Goal: Check status

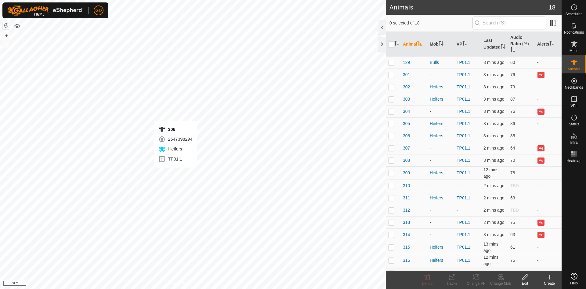
checkbox input "true"
click at [452, 285] on div "Tracks" at bounding box center [452, 282] width 24 height 5
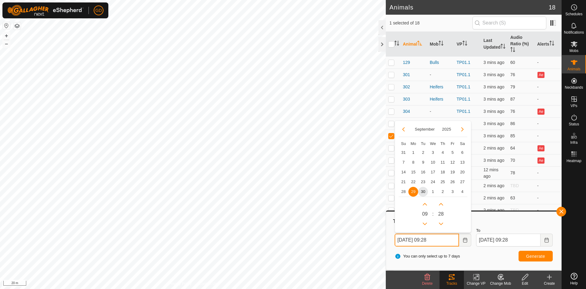
drag, startPoint x: 403, startPoint y: 239, endPoint x: 397, endPoint y: 239, distance: 5.5
click at [397, 239] on input "29 Sep, 2025 09:28" at bounding box center [427, 239] width 64 height 13
click at [429, 240] on input "30 Sep, 2025 09:28" at bounding box center [427, 239] width 64 height 13
type input "30 Sep, 2025 07:28"
click at [521, 252] on button "Generate" at bounding box center [536, 255] width 34 height 11
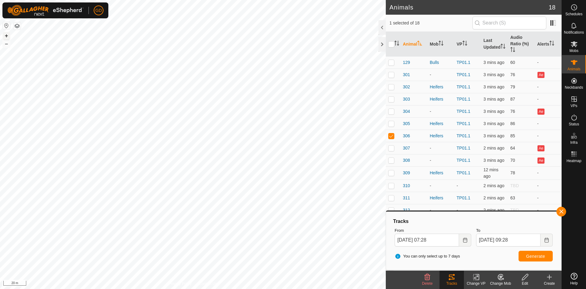
click at [6, 36] on button "+" at bounding box center [6, 35] width 7 height 7
click at [6, 45] on button "–" at bounding box center [6, 43] width 7 height 7
